Goal: Task Accomplishment & Management: Complete application form

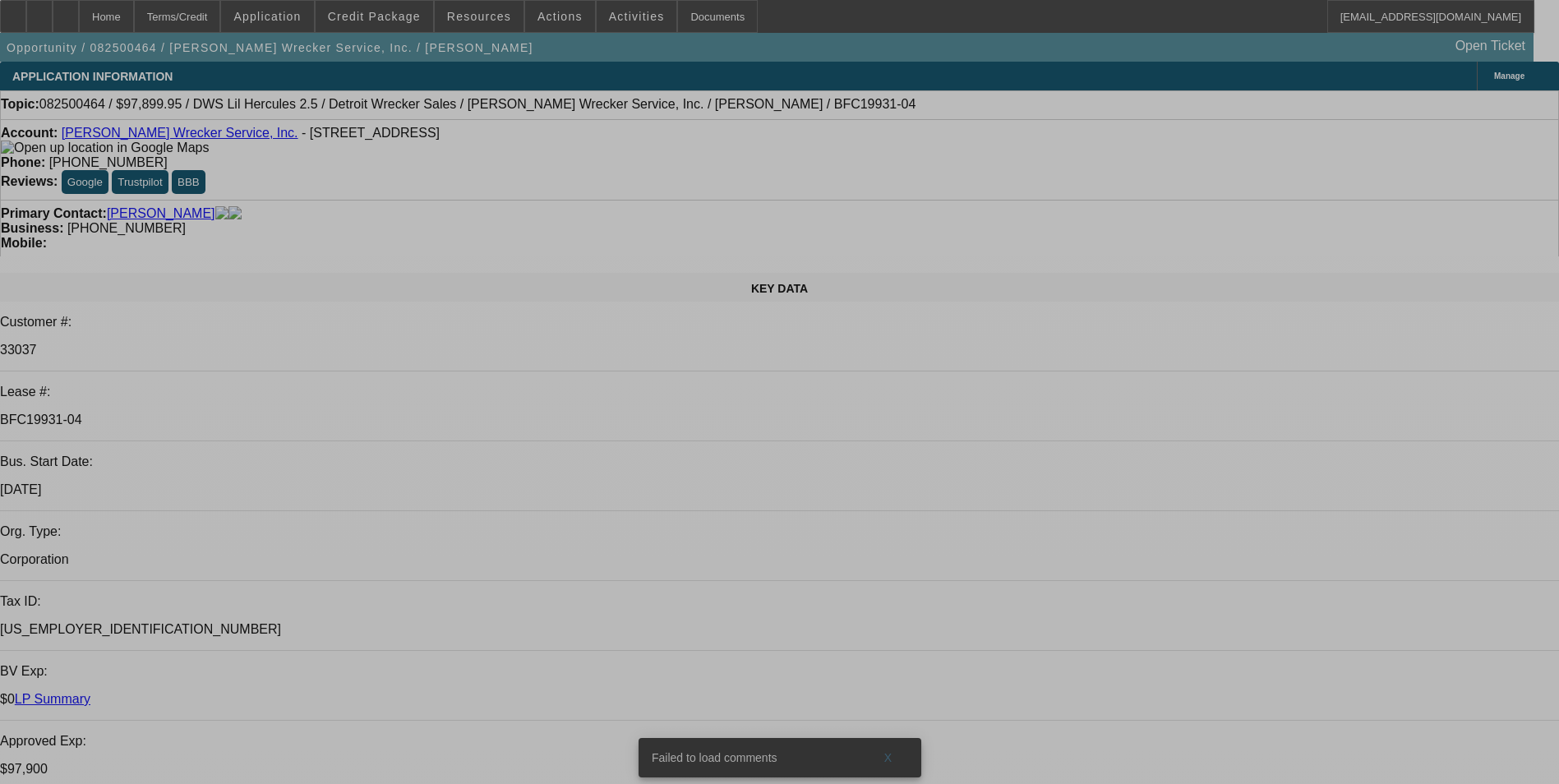
select select "0"
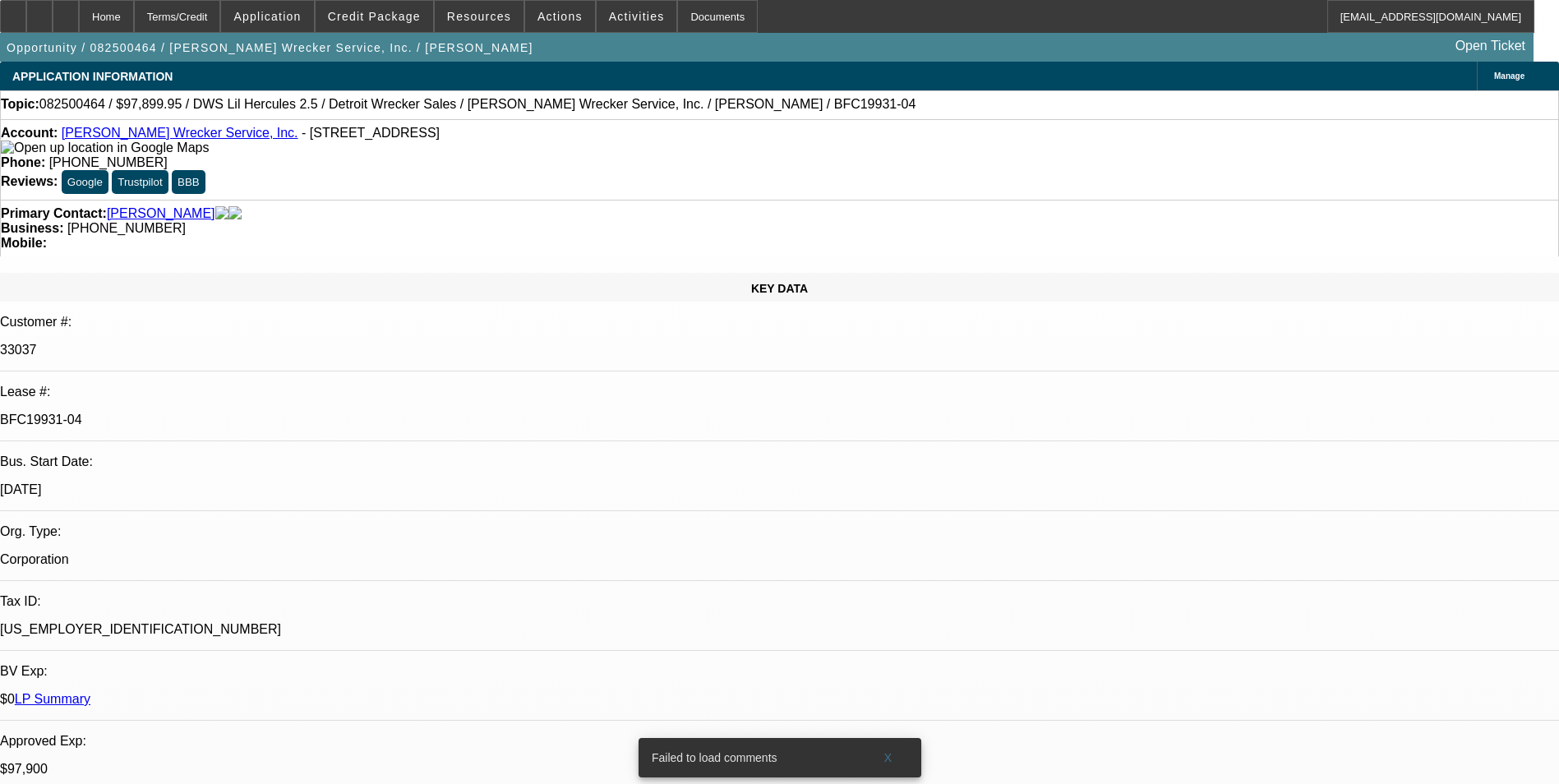
select select "2"
select select "0"
select select "2"
select select "0"
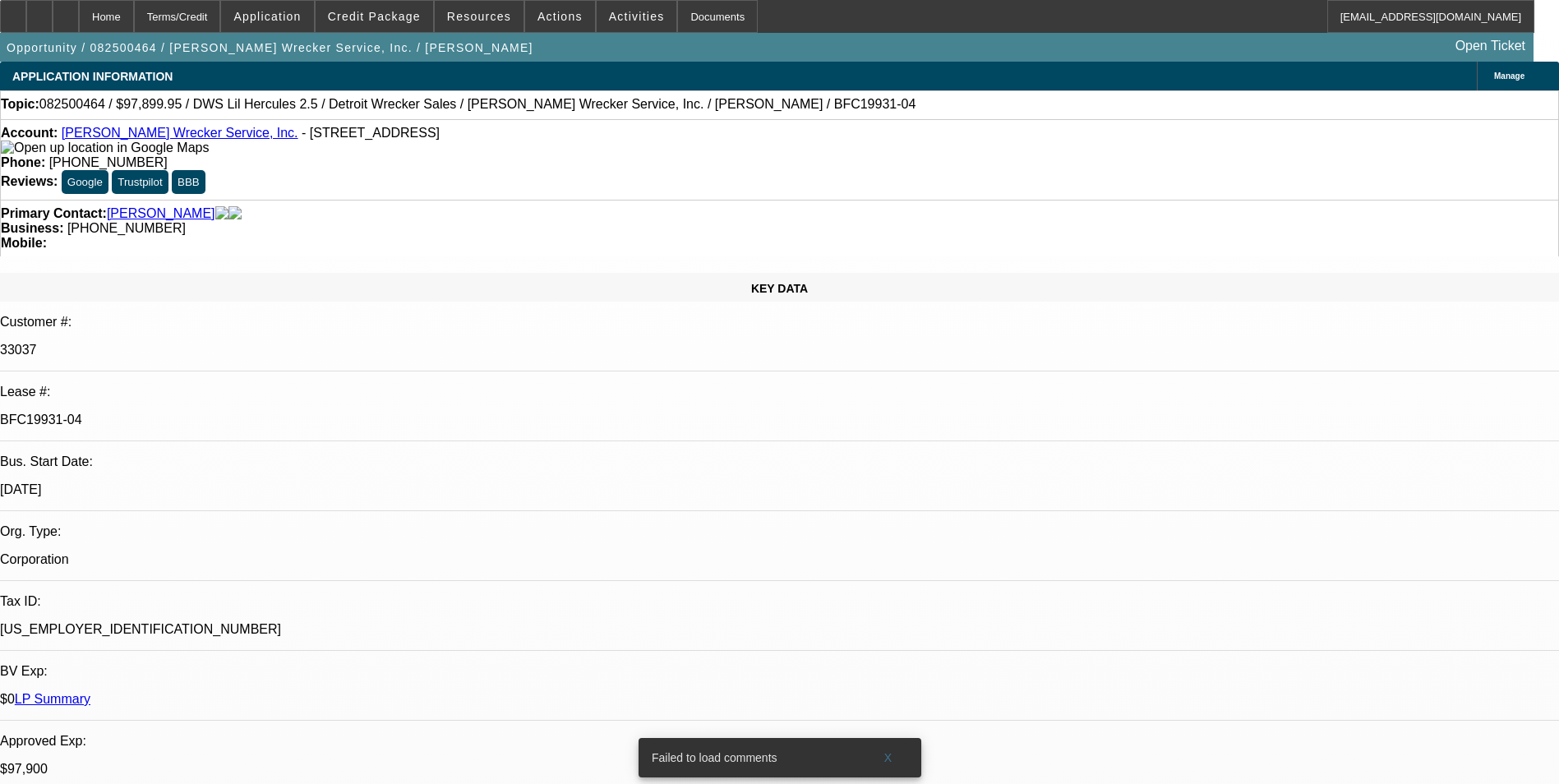
select select "0"
select select "2"
select select "0"
select select "2"
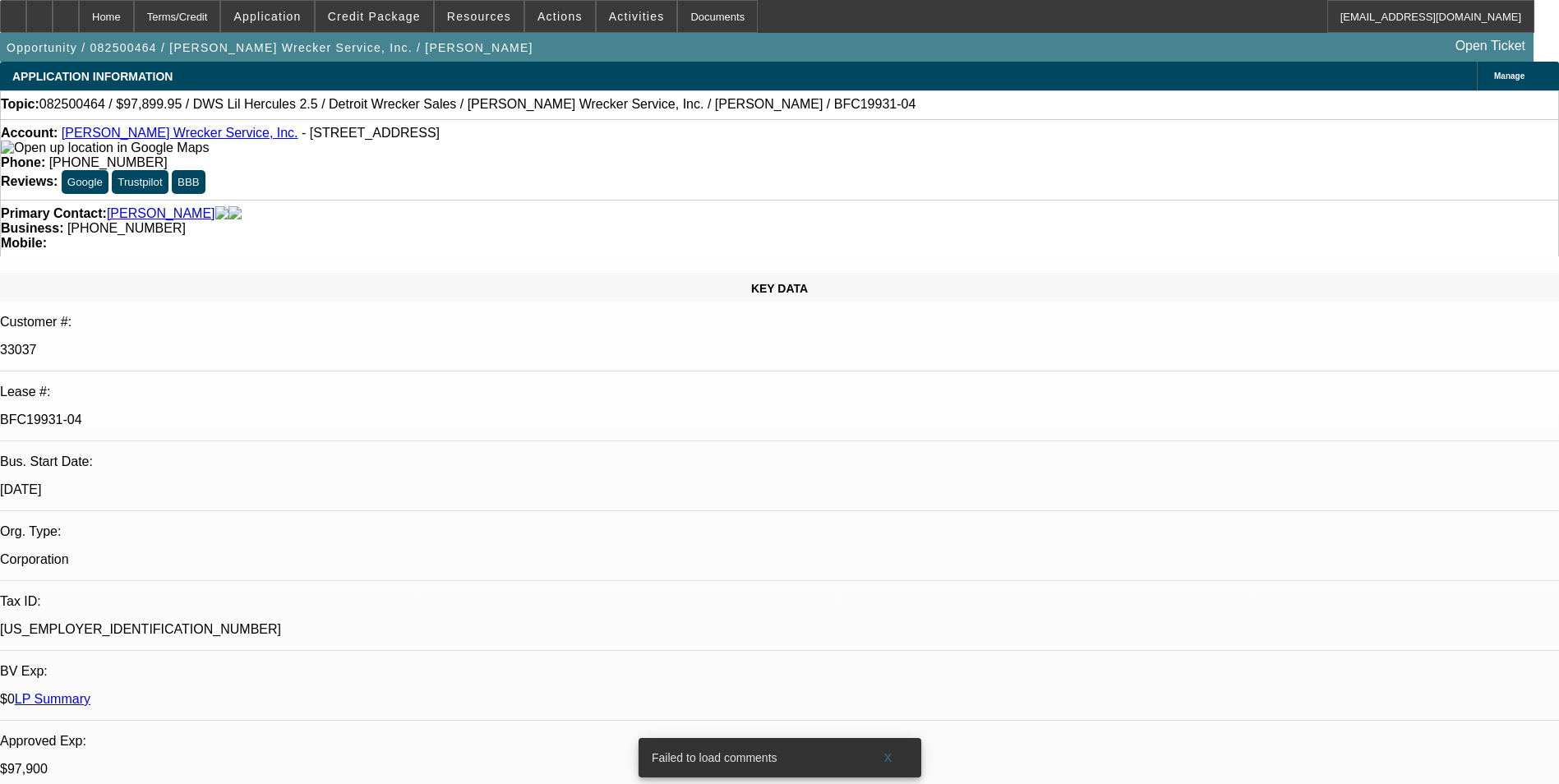
select select "0"
select select "1"
select select "2"
select select "6"
select select "1"
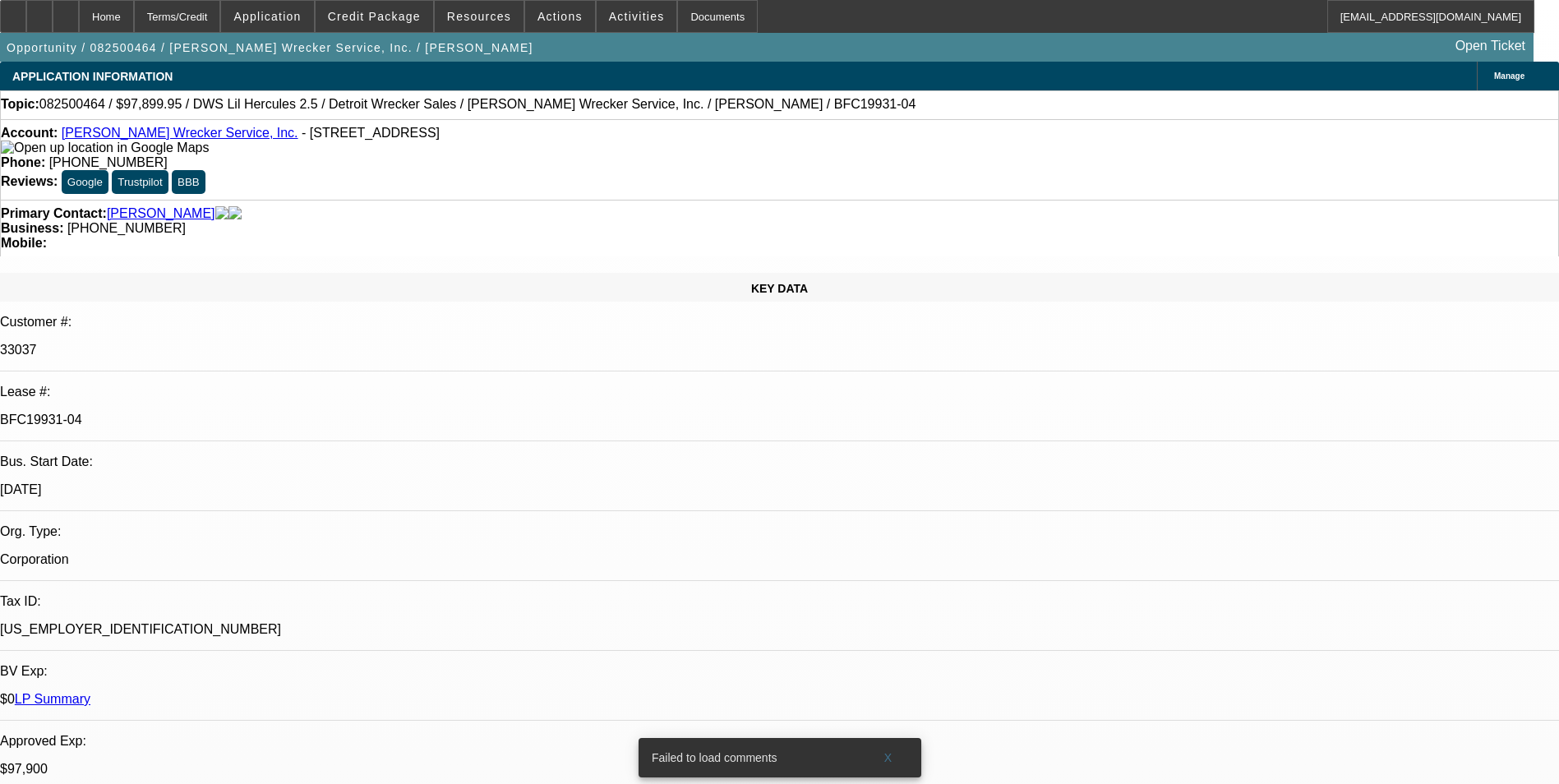
select select "2"
select select "6"
select select "1"
select select "2"
select select "6"
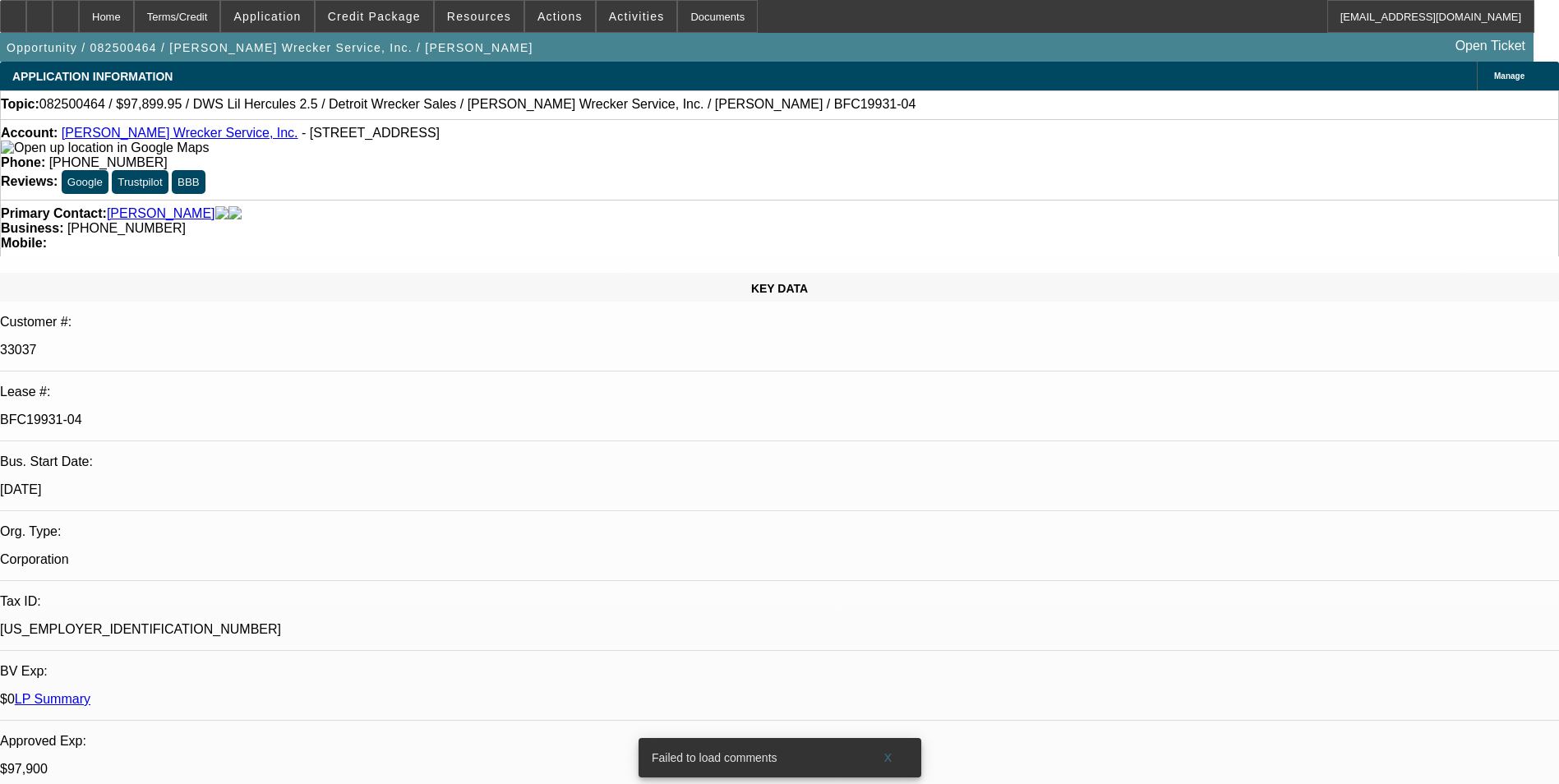
select select "1"
select select "2"
select select "6"
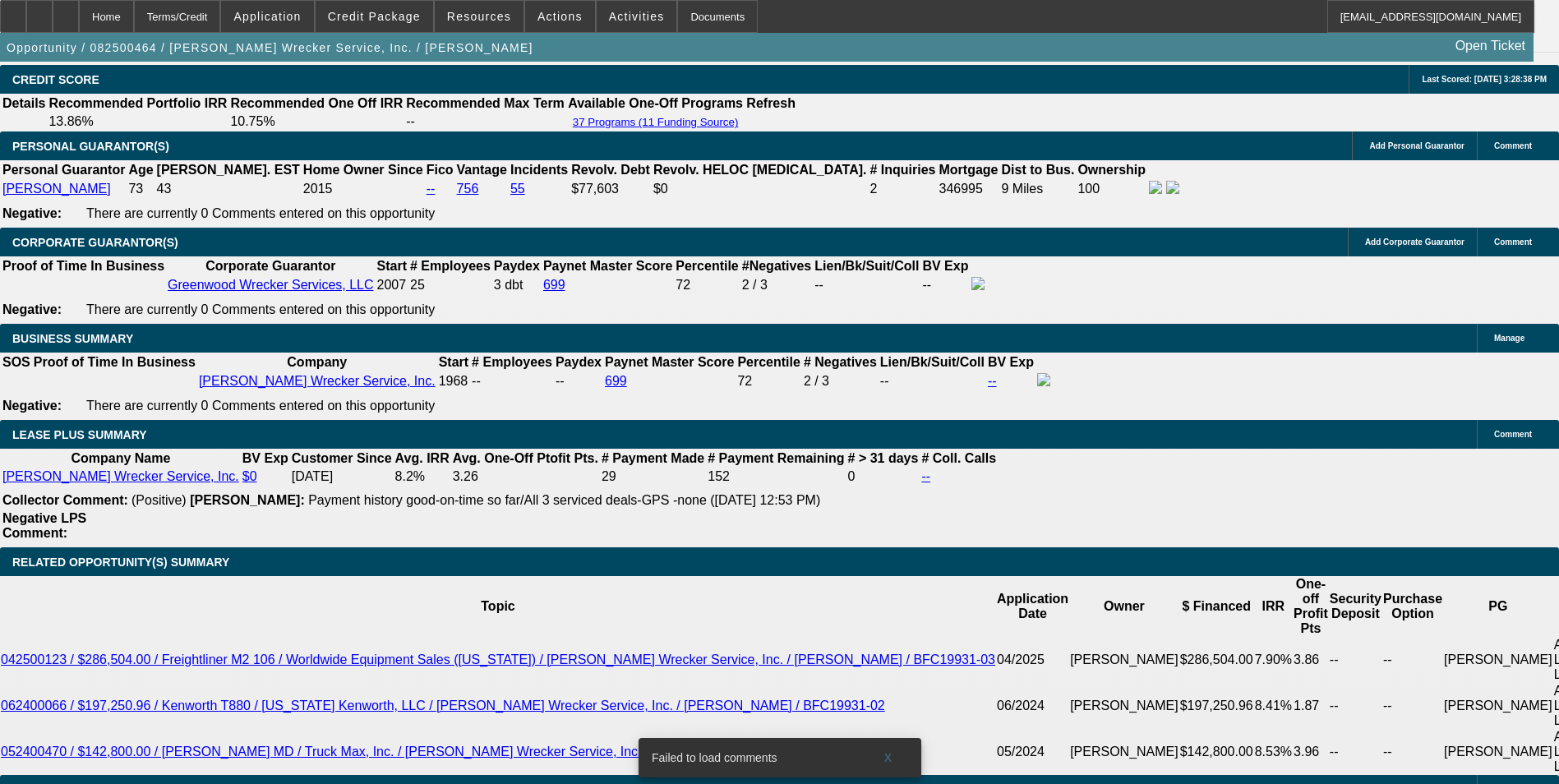
scroll to position [2876, 0]
